Goal: Navigation & Orientation: Find specific page/section

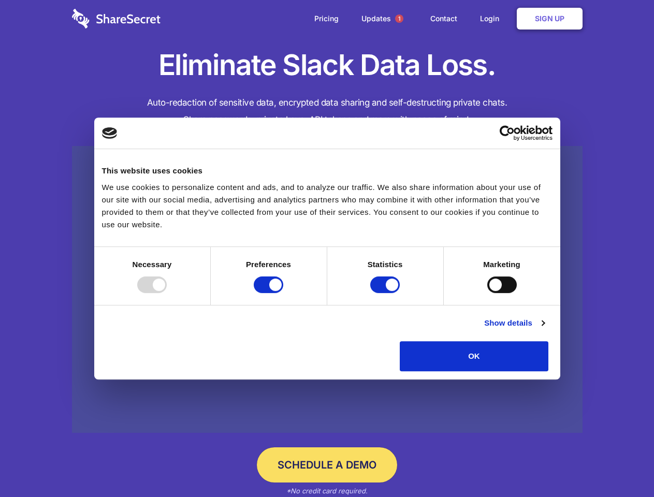
click at [167, 293] on div at bounding box center [152, 285] width 30 height 17
click at [283, 293] on input "Preferences" at bounding box center [269, 285] width 30 height 17
checkbox input "false"
click at [386, 293] on input "Statistics" at bounding box center [385, 285] width 30 height 17
checkbox input "false"
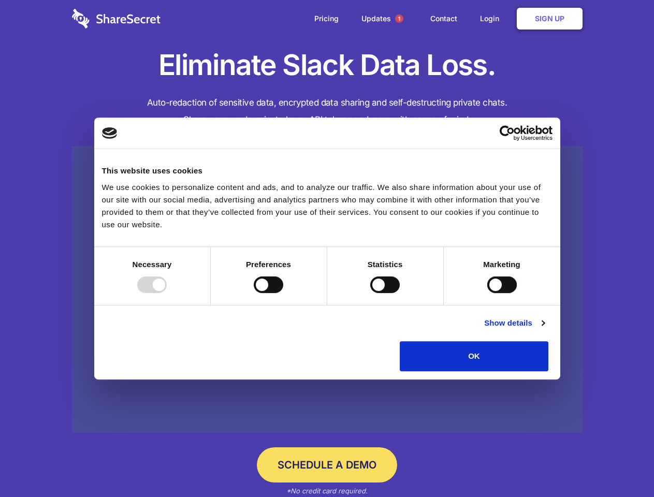
click at [487, 293] on input "Marketing" at bounding box center [502, 285] width 30 height 17
checkbox input "true"
click at [544, 329] on link "Show details" at bounding box center [514, 323] width 60 height 12
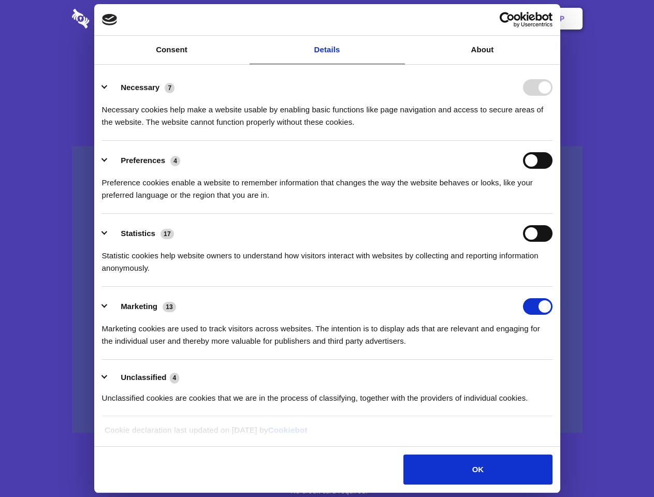
click at [553, 141] on li "Necessary 7 Necessary cookies help make a website usable by enabling basic func…" at bounding box center [327, 104] width 451 height 73
click at [399, 19] on span "1" at bounding box center [399, 19] width 8 height 8
